Goal: Information Seeking & Learning: Learn about a topic

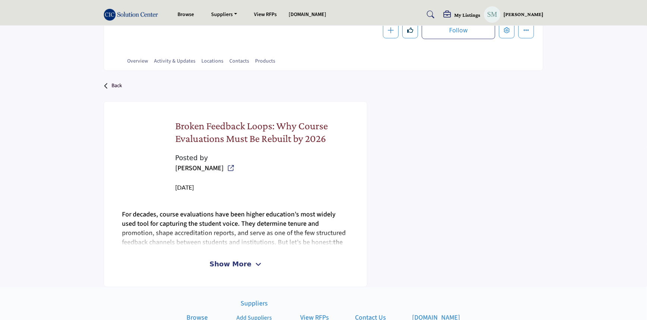
scroll to position [136, 0]
click at [123, 15] on img at bounding box center [133, 15] width 58 height 12
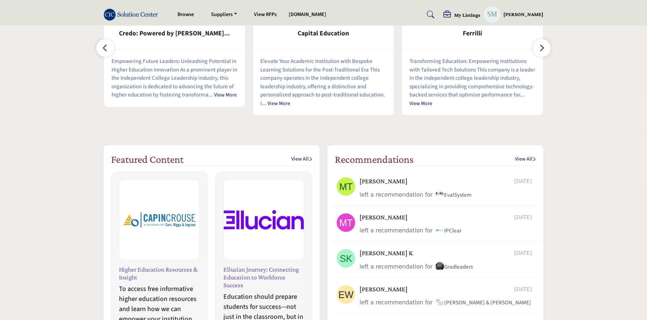
scroll to position [474, 0]
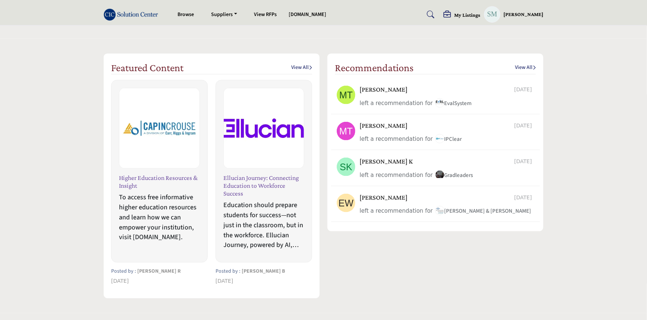
click at [295, 70] on link "View All" at bounding box center [301, 67] width 21 height 7
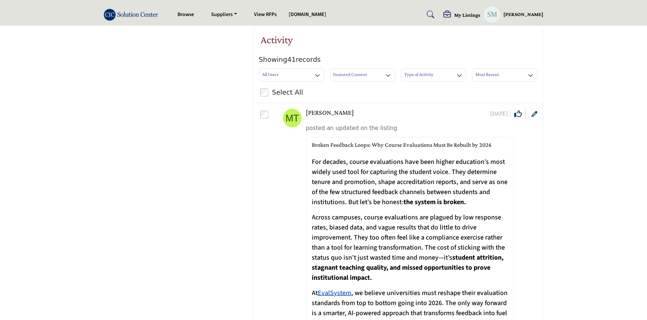
click at [344, 78] on h3 "Featured Content" at bounding box center [350, 74] width 34 height 7
click at [346, 90] on span "All Activity" at bounding box center [359, 90] width 59 height 10
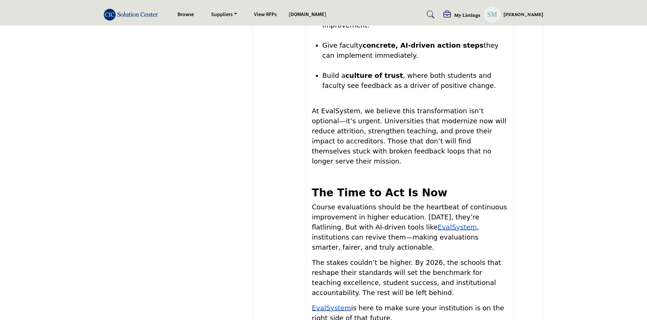
scroll to position [1559, 0]
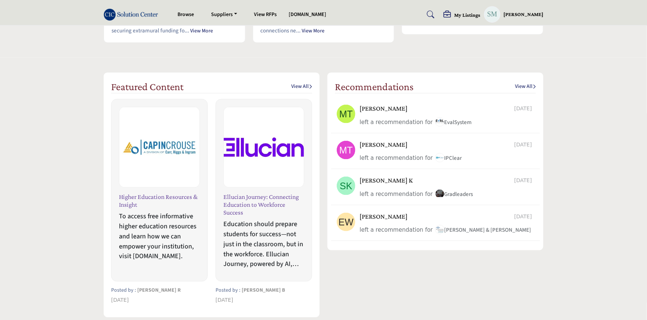
scroll to position [474, 0]
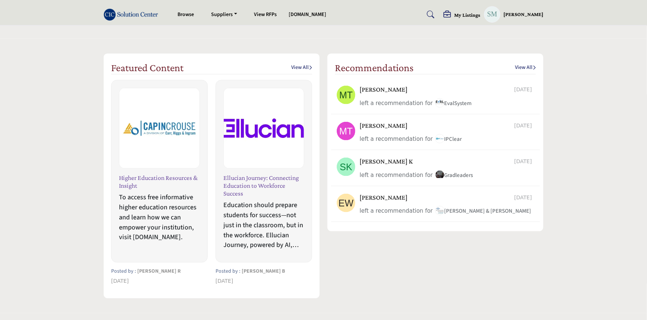
click at [301, 69] on link "View All" at bounding box center [301, 67] width 21 height 7
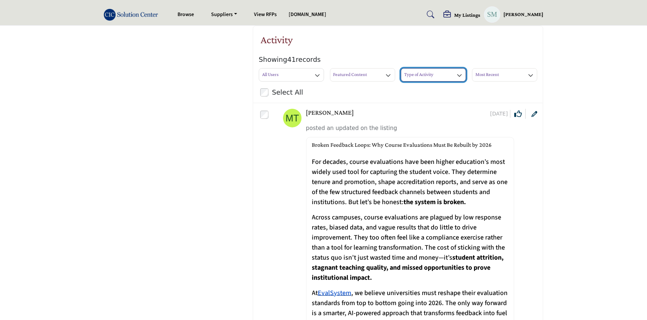
click at [451, 75] on button "Type of Activity" at bounding box center [433, 74] width 65 height 13
click at [416, 100] on span "Suppliers" at bounding box center [427, 100] width 51 height 10
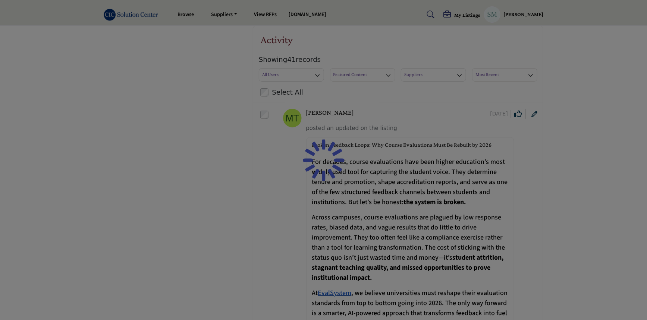
click at [365, 76] on div at bounding box center [323, 160] width 647 height 320
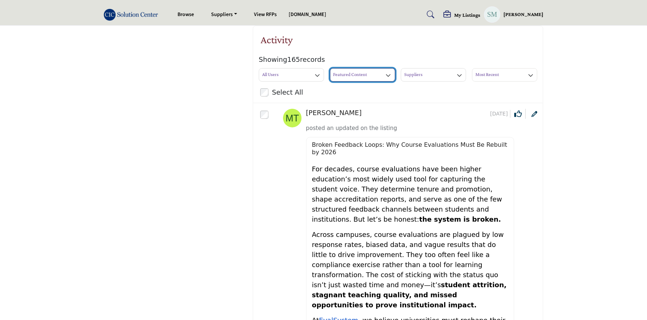
click at [363, 76] on h3 "Featured Content" at bounding box center [350, 74] width 34 height 7
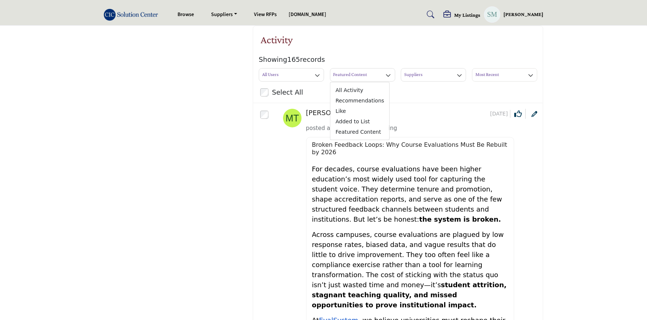
click at [397, 97] on div "Select All Remove" at bounding box center [398, 92] width 277 height 11
